Goal: Task Accomplishment & Management: Use online tool/utility

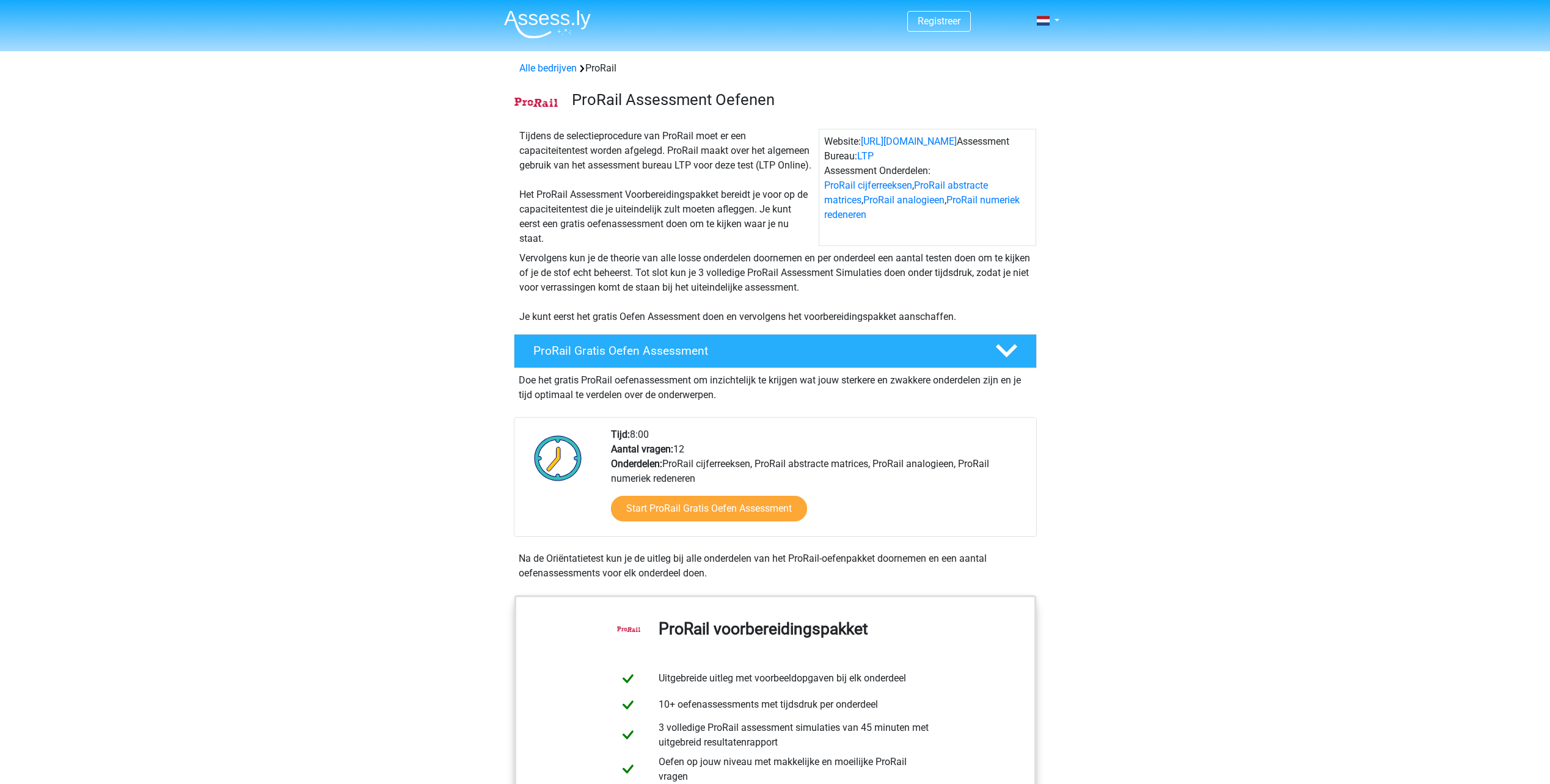
scroll to position [61, 0]
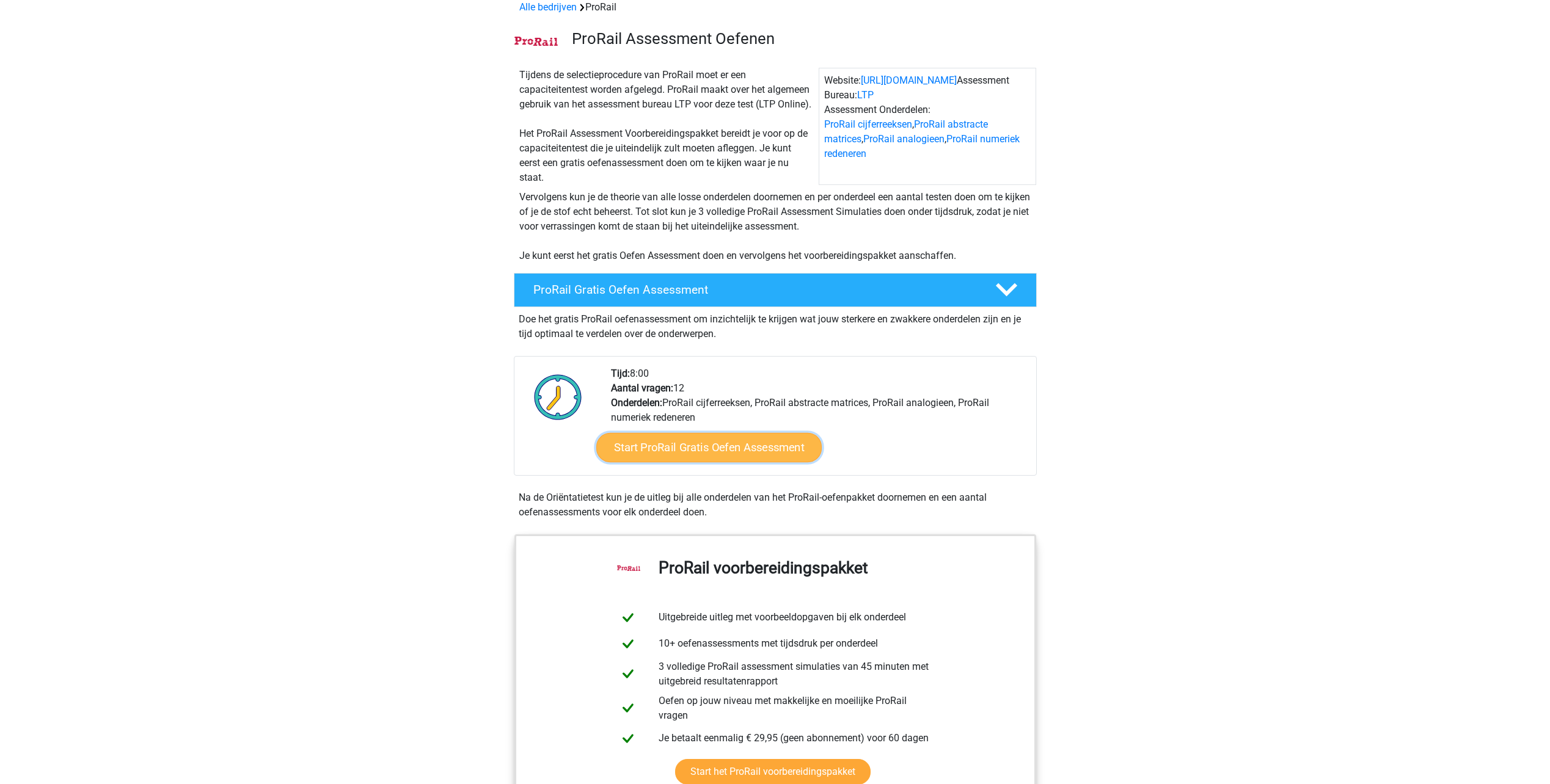
click at [752, 443] on link "Start ProRail Gratis Oefen Assessment" at bounding box center [708, 448] width 225 height 29
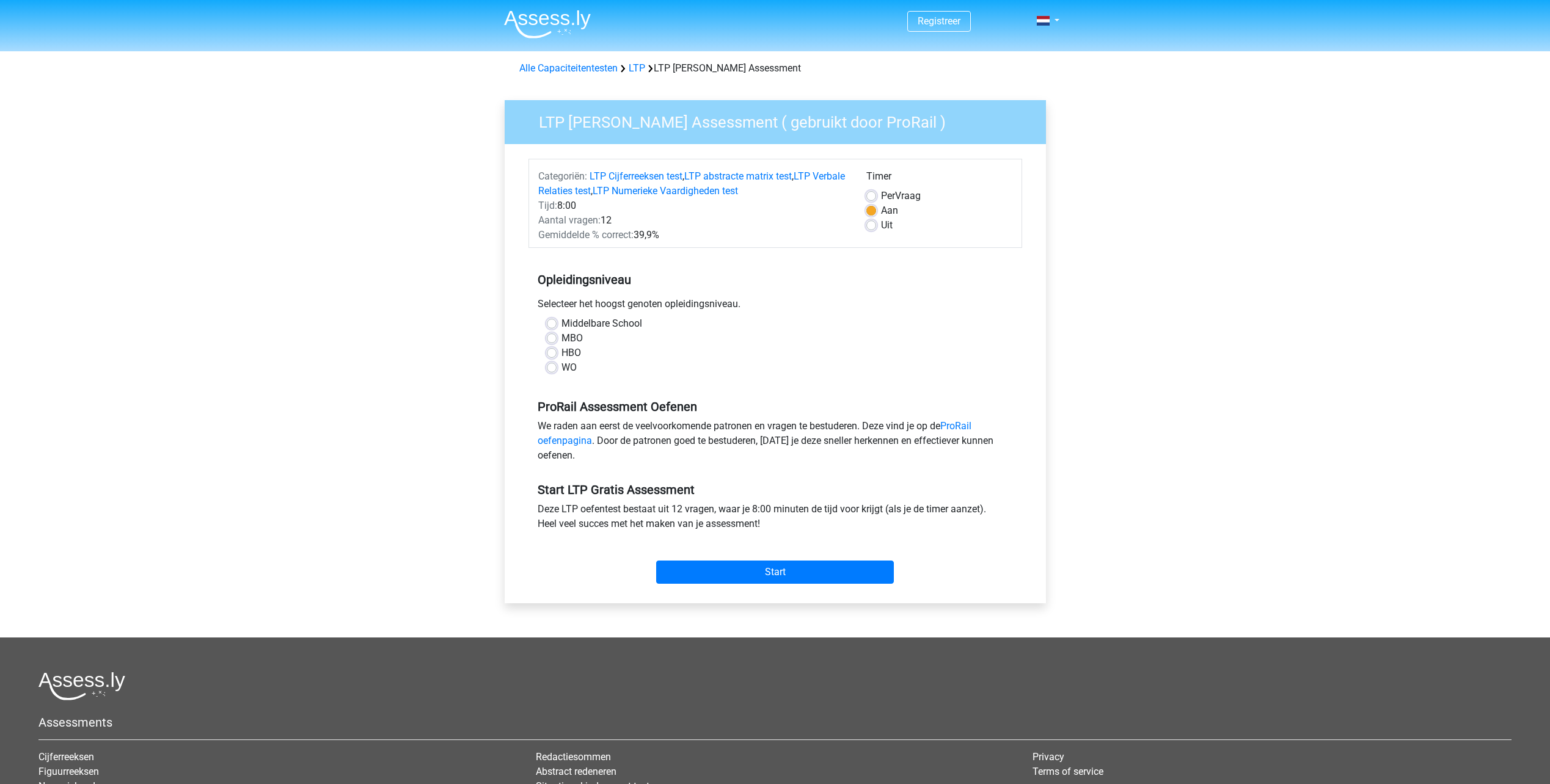
click at [546, 325] on div "Middelbare School MBO HBO WO" at bounding box center [775, 345] width 475 height 59
click at [562, 337] on label "MBO" at bounding box center [572, 338] width 21 height 15
click at [556, 337] on input "MBO" at bounding box center [551, 337] width 10 height 12
radio input "true"
click at [562, 353] on label "HBO" at bounding box center [571, 353] width 19 height 15
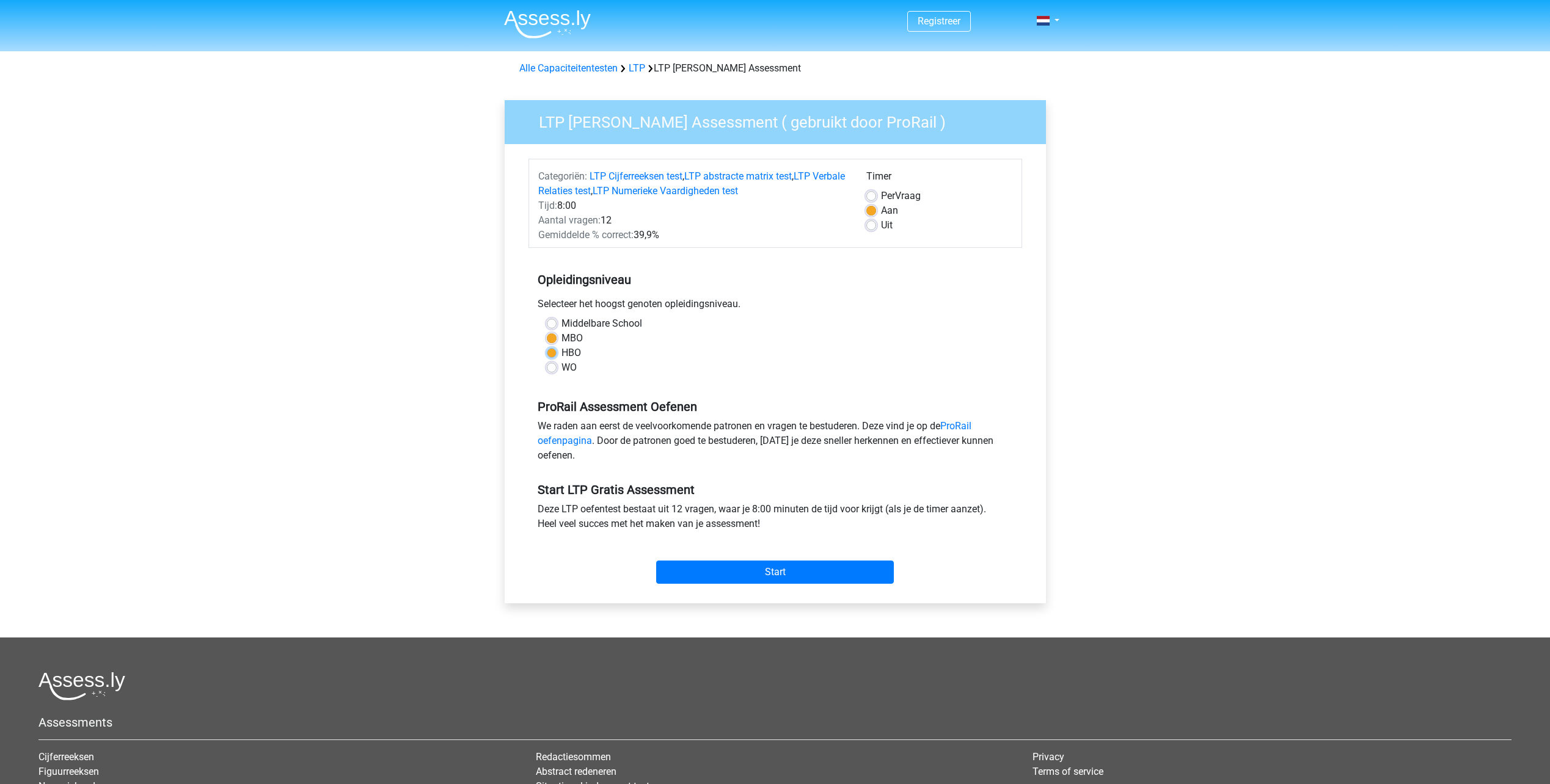
click at [550, 353] on input "HBO" at bounding box center [551, 352] width 10 height 12
radio input "true"
click at [835, 572] on input "Start" at bounding box center [775, 572] width 238 height 23
click at [581, 440] on link "ProRail oefenpagina" at bounding box center [754, 433] width 433 height 26
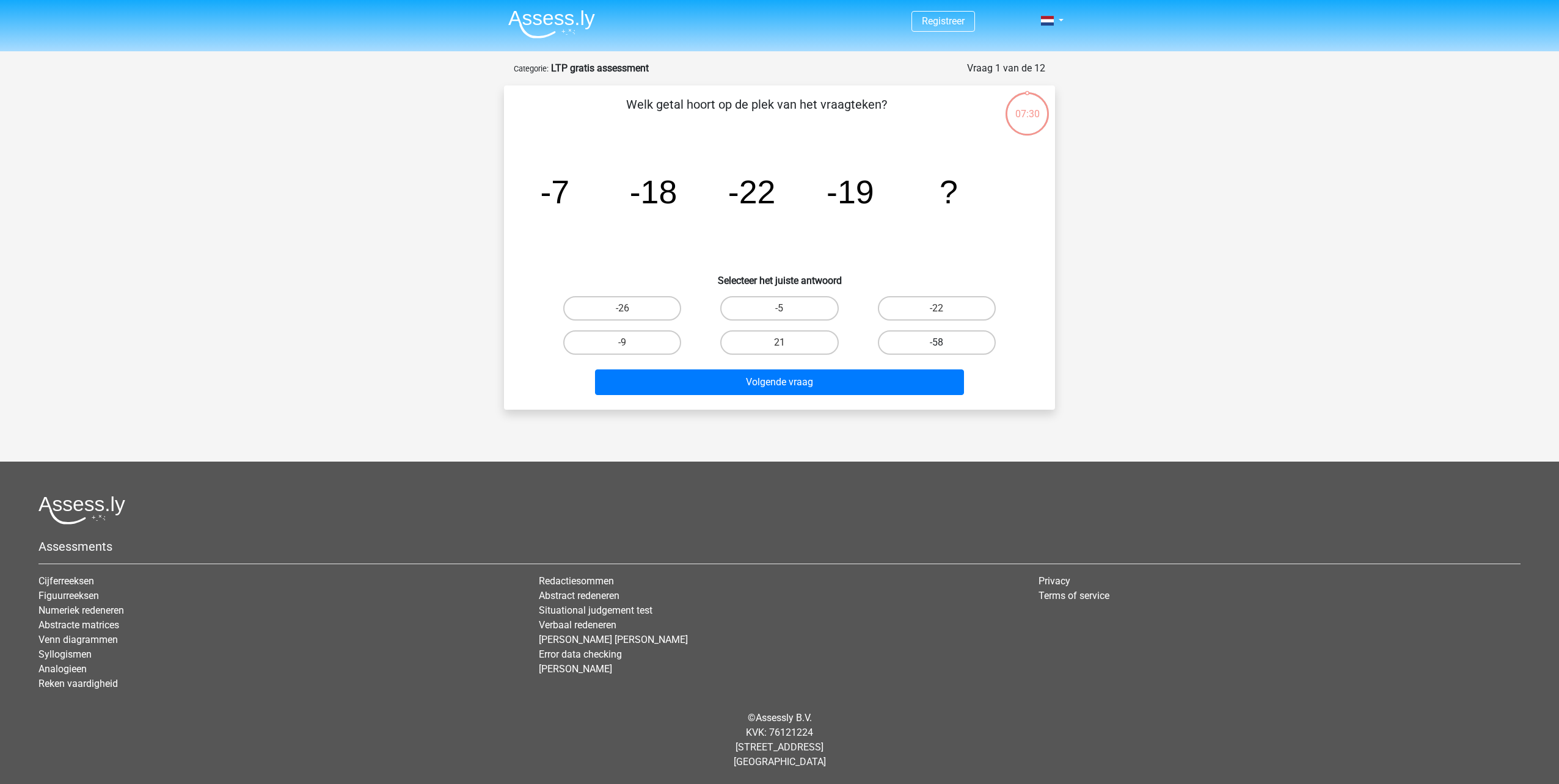
click at [958, 348] on label "-58" at bounding box center [937, 342] width 118 height 24
click at [945, 348] on input "-58" at bounding box center [940, 346] width 8 height 8
radio input "true"
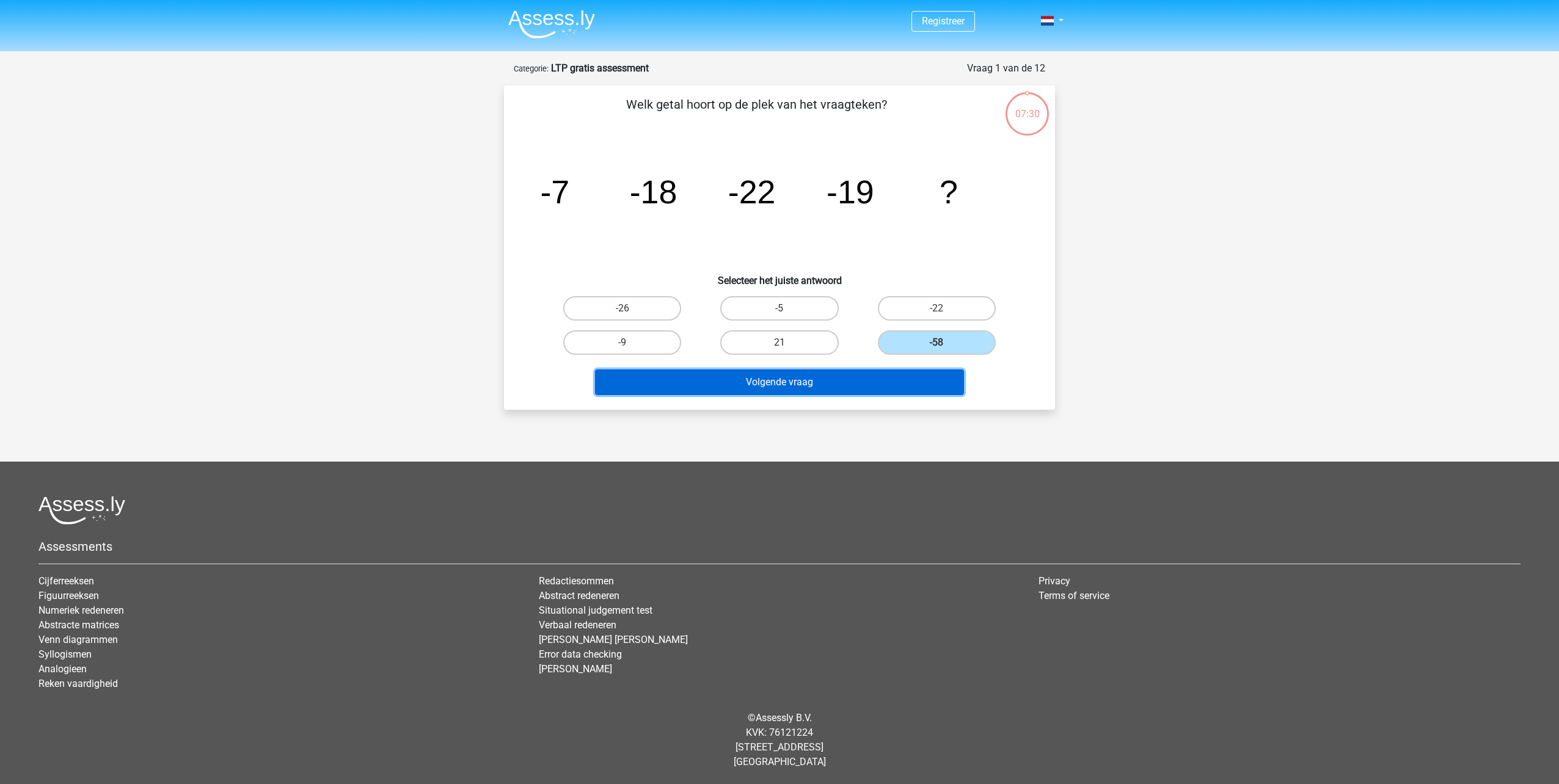
click at [945, 372] on button "Volgende vraag" at bounding box center [780, 382] width 370 height 26
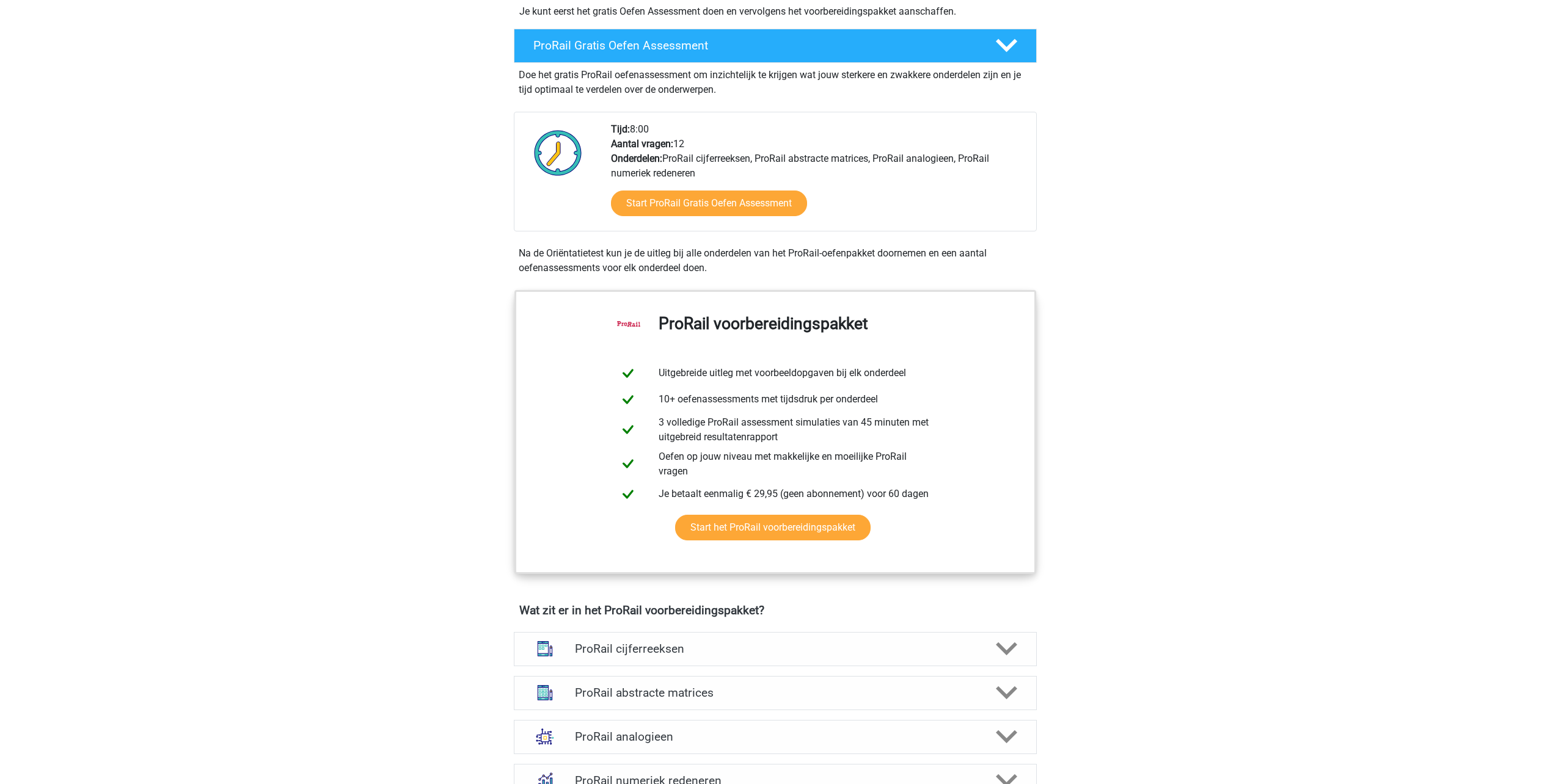
scroll to position [428, 0]
